Goal: Entertainment & Leisure: Consume media (video, audio)

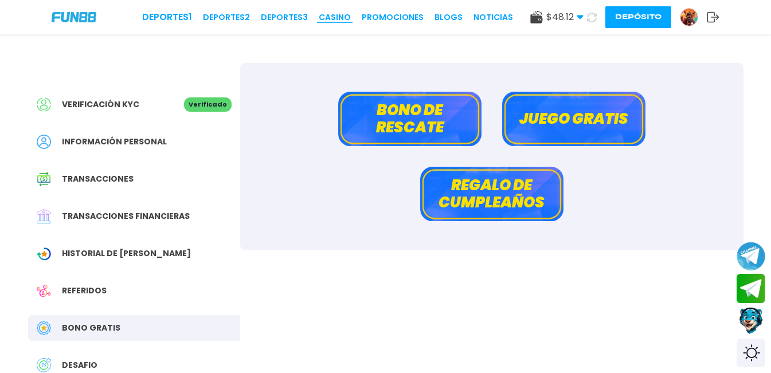
click at [331, 20] on link "CASINO" at bounding box center [335, 17] width 32 height 12
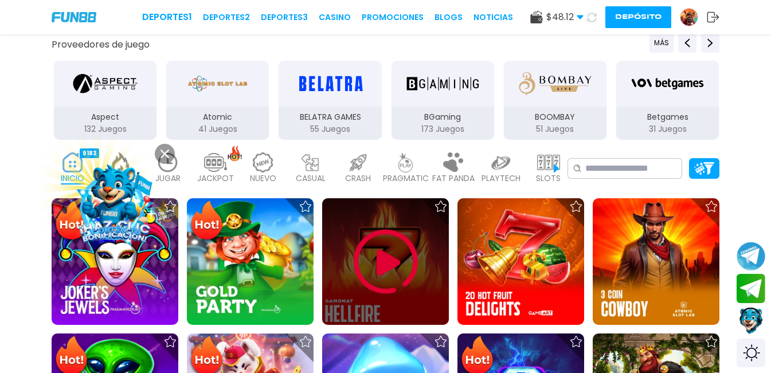
scroll to position [172, 0]
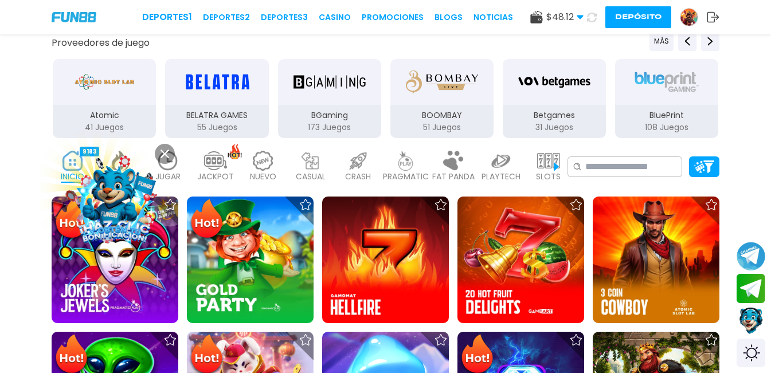
click at [265, 165] on img at bounding box center [263, 161] width 23 height 20
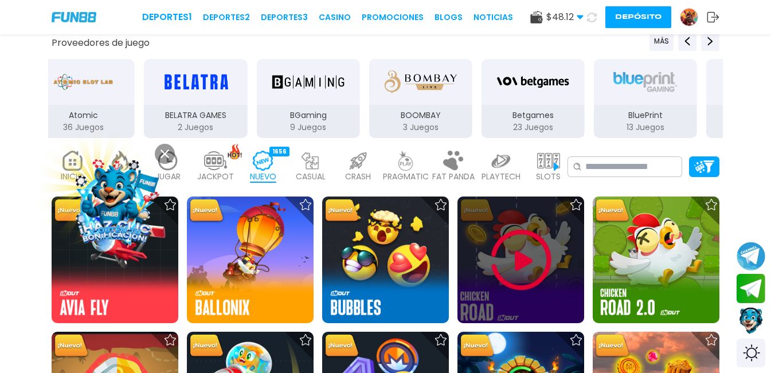
click at [576, 305] on div at bounding box center [520, 260] width 127 height 127
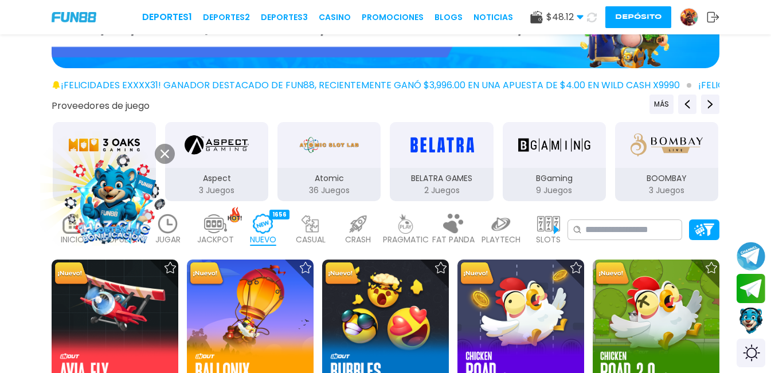
scroll to position [286, 0]
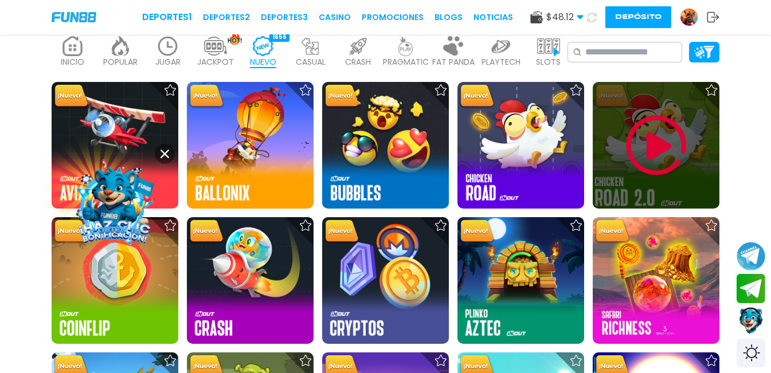
click at [658, 171] on img at bounding box center [656, 145] width 69 height 69
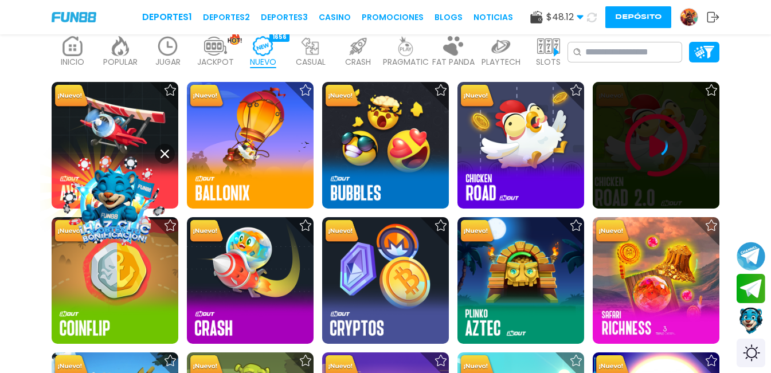
click at [648, 150] on icon at bounding box center [656, 145] width 23 height 23
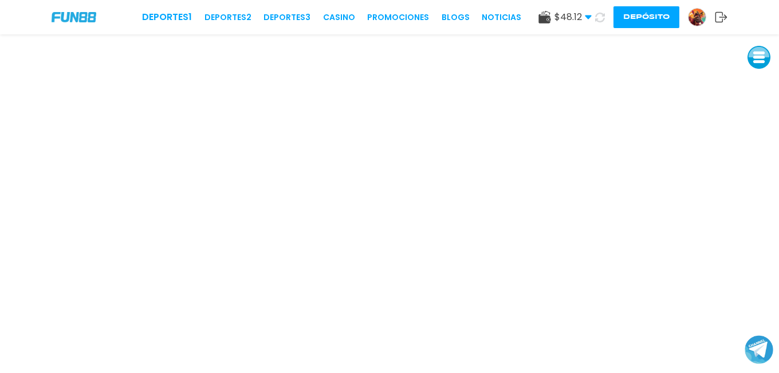
click at [596, 16] on use at bounding box center [600, 17] width 10 height 10
click at [599, 17] on icon at bounding box center [600, 18] width 10 height 10
click at [596, 18] on icon at bounding box center [600, 18] width 10 height 10
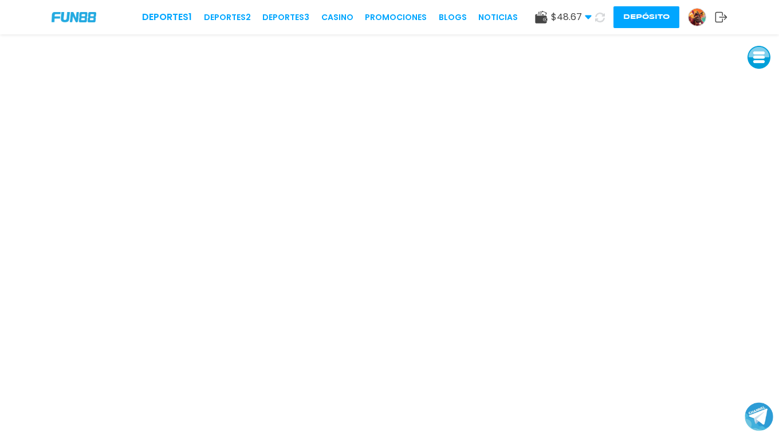
click at [763, 60] on button at bounding box center [759, 57] width 23 height 23
click at [766, 128] on button at bounding box center [759, 134] width 23 height 23
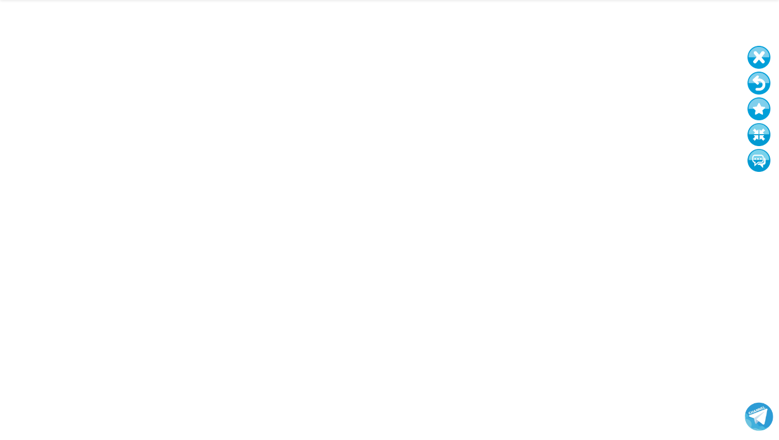
click at [760, 137] on button at bounding box center [759, 134] width 23 height 23
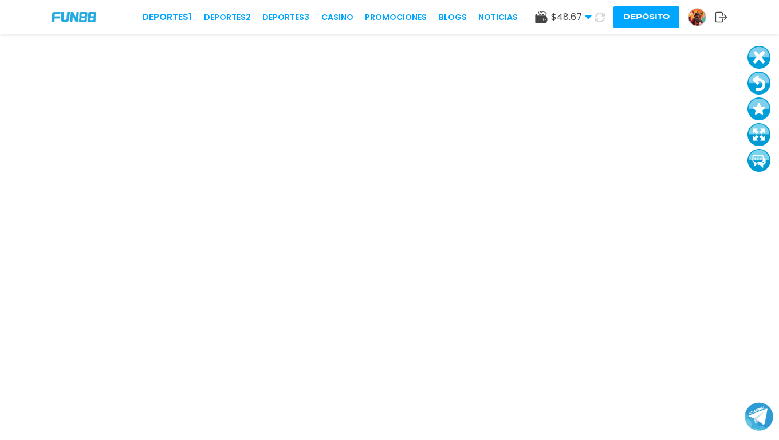
click at [760, 136] on button at bounding box center [759, 134] width 23 height 23
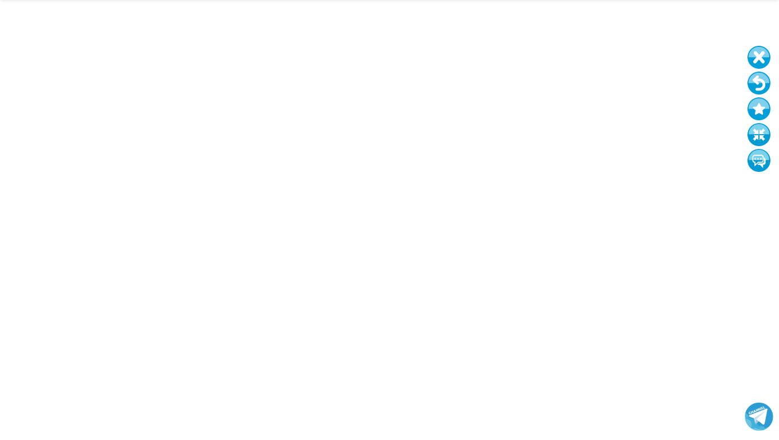
click at [748, 123] on button at bounding box center [759, 134] width 23 height 23
